Goal: Obtain resource: Download file/media

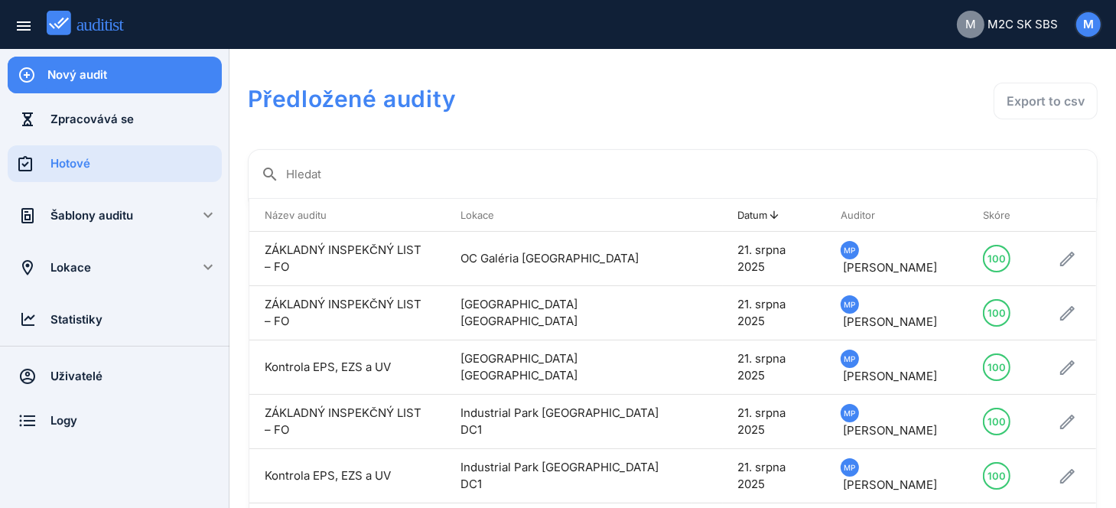
scroll to position [294, 0]
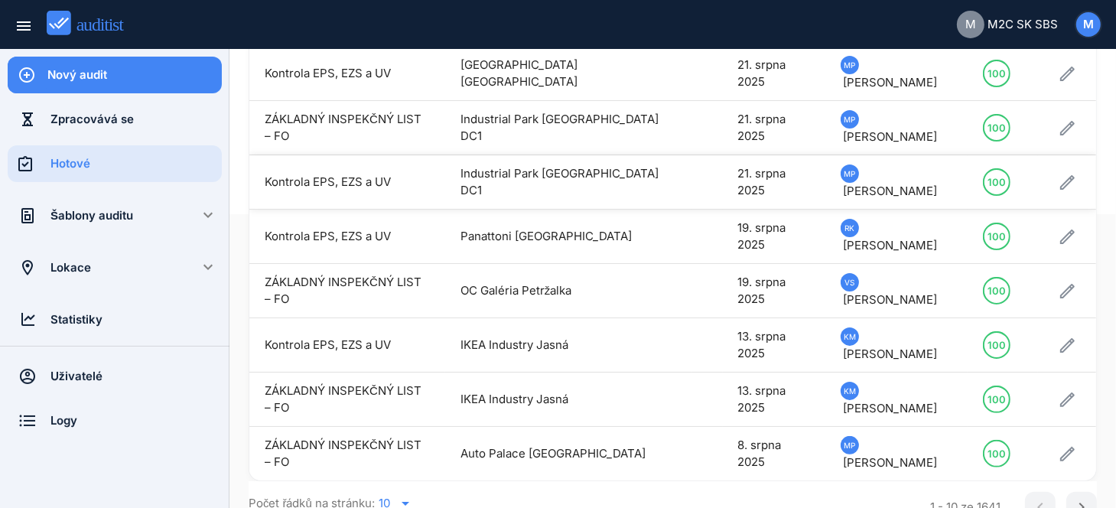
click at [555, 167] on td "Industrial Park [GEOGRAPHIC_DATA] DC1" at bounding box center [568, 182] width 247 height 54
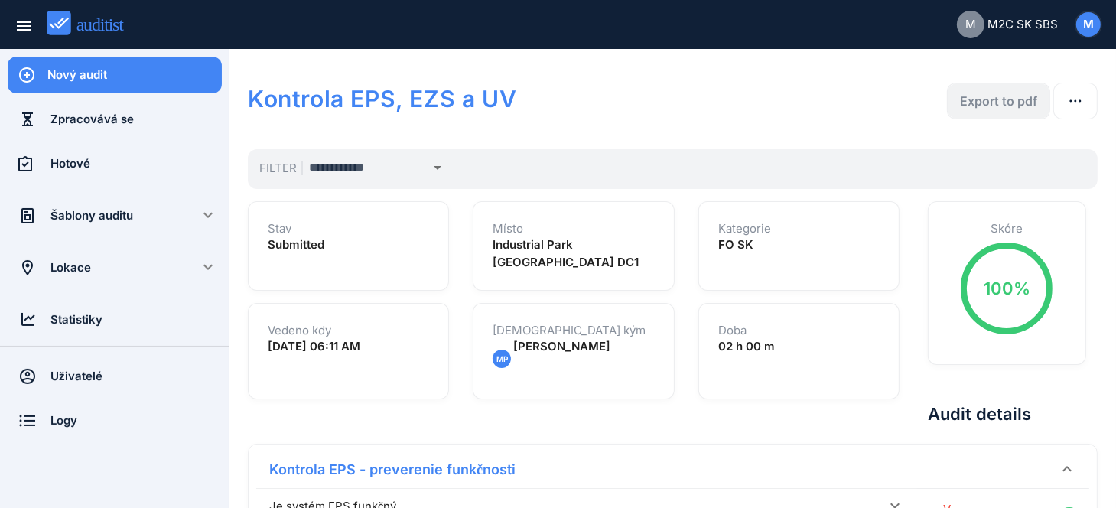
click at [1024, 105] on div "Export to pdf" at bounding box center [998, 101] width 77 height 18
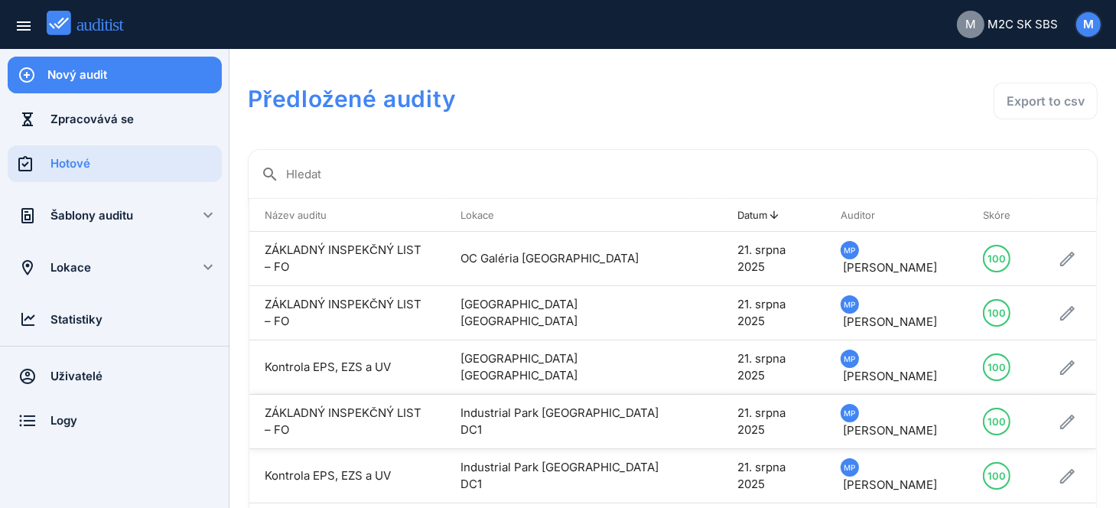
click at [612, 403] on td "Industrial Park [GEOGRAPHIC_DATA] DC1" at bounding box center [568, 422] width 247 height 54
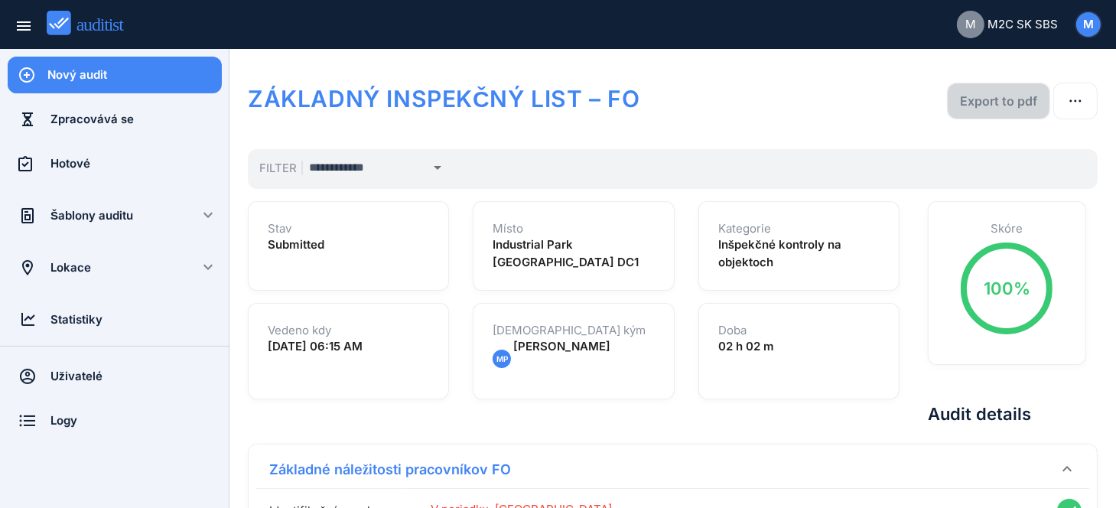
click at [1010, 87] on button "Export to pdf" at bounding box center [998, 101] width 103 height 37
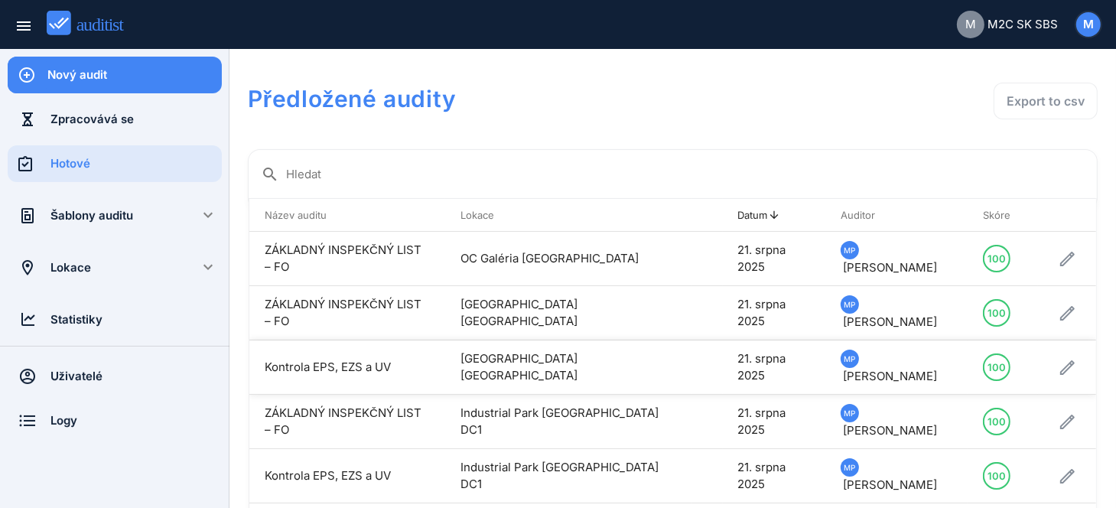
click at [591, 360] on td "[GEOGRAPHIC_DATA] [GEOGRAPHIC_DATA]" at bounding box center [568, 367] width 247 height 54
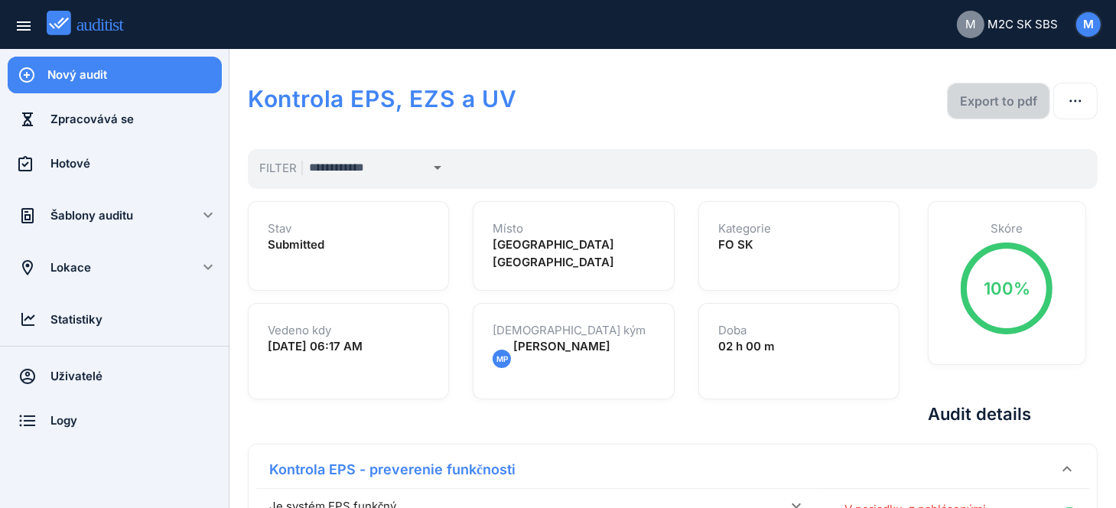
click at [983, 93] on div "Export to pdf" at bounding box center [998, 101] width 77 height 18
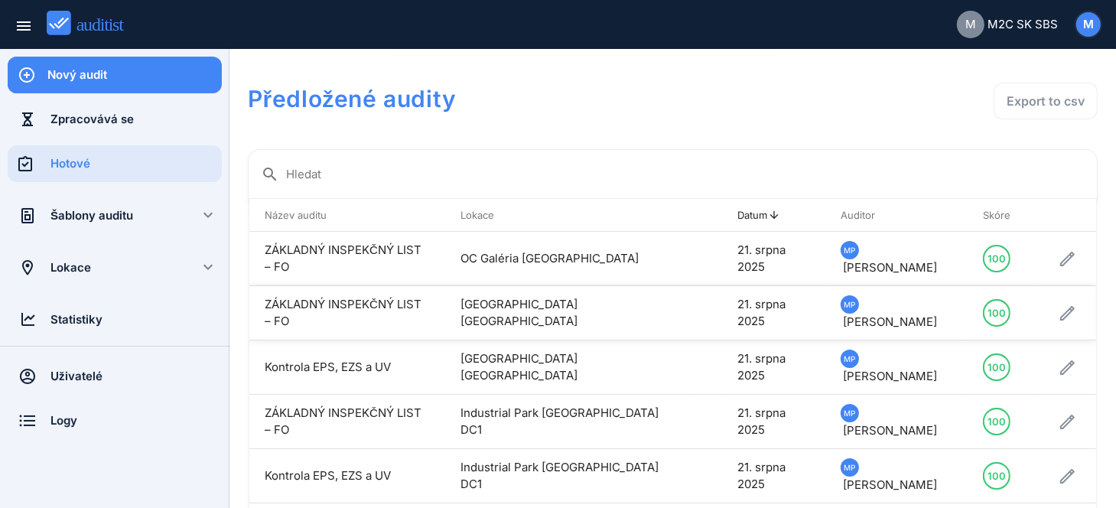
click at [546, 311] on td "[GEOGRAPHIC_DATA] [GEOGRAPHIC_DATA]" at bounding box center [568, 313] width 247 height 54
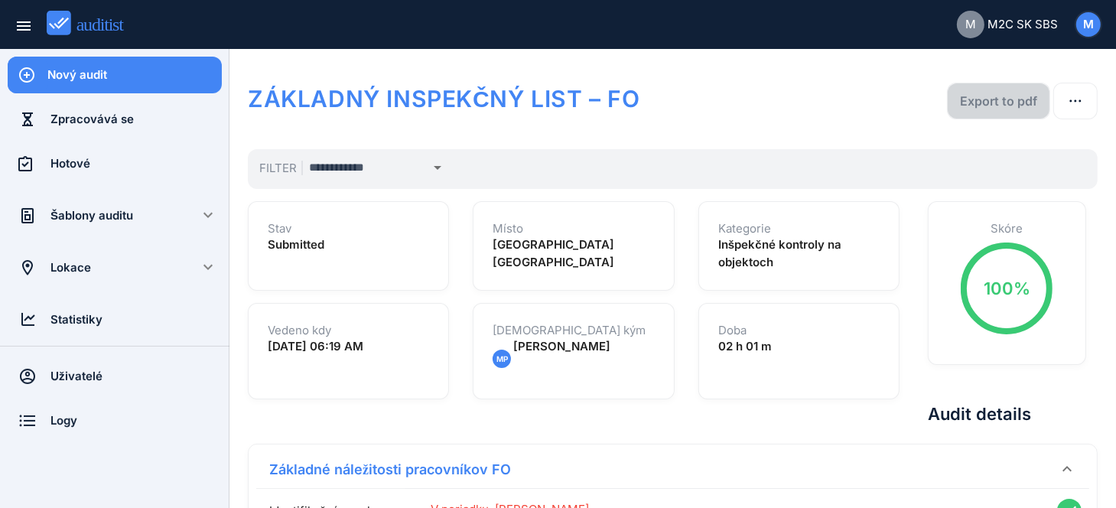
click at [1018, 103] on div "Export to pdf" at bounding box center [998, 101] width 77 height 18
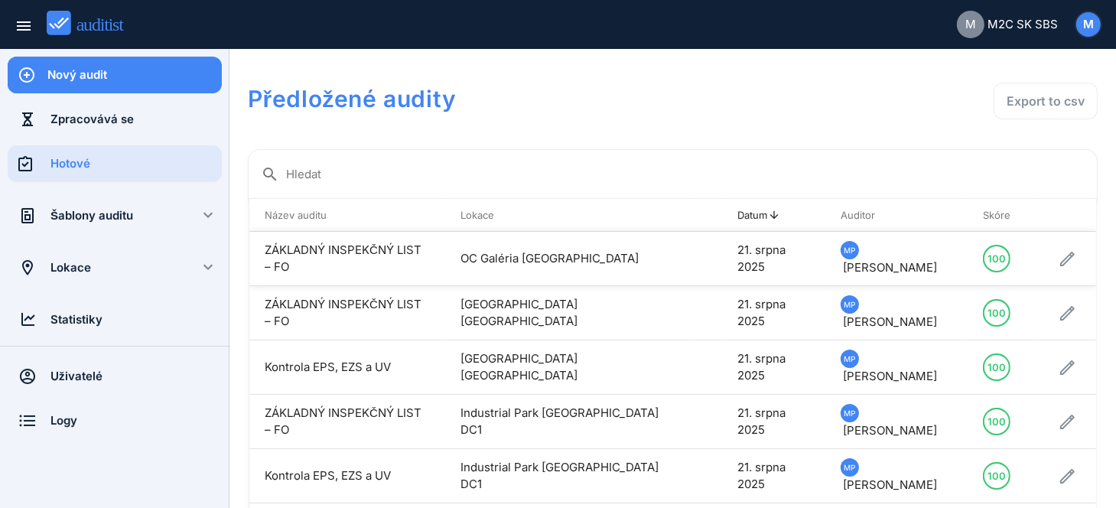
click at [546, 255] on td "OC Galéria [GEOGRAPHIC_DATA]" at bounding box center [568, 259] width 247 height 54
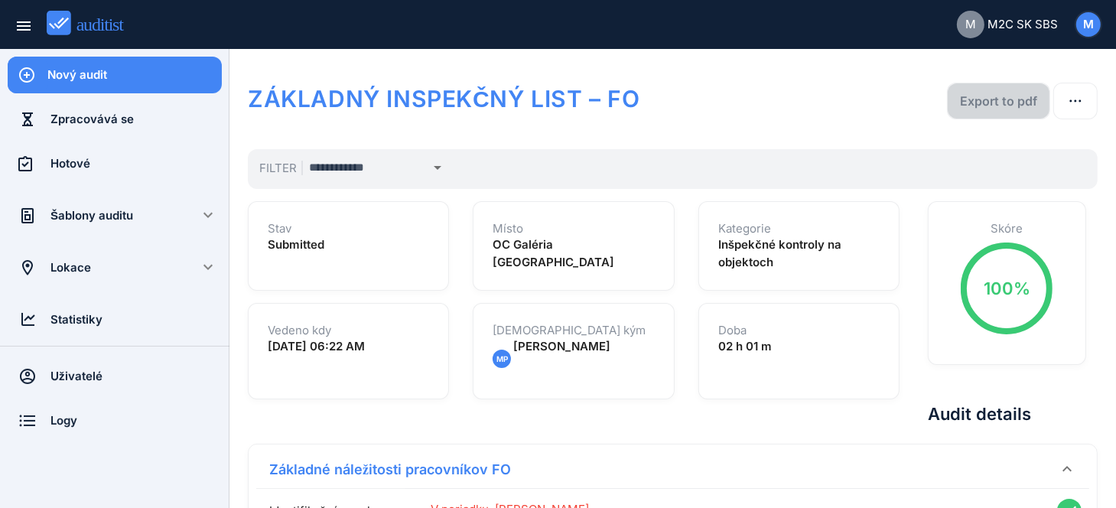
click at [1010, 90] on button "Export to pdf" at bounding box center [998, 101] width 103 height 37
